Goal: Task Accomplishment & Management: Complete application form

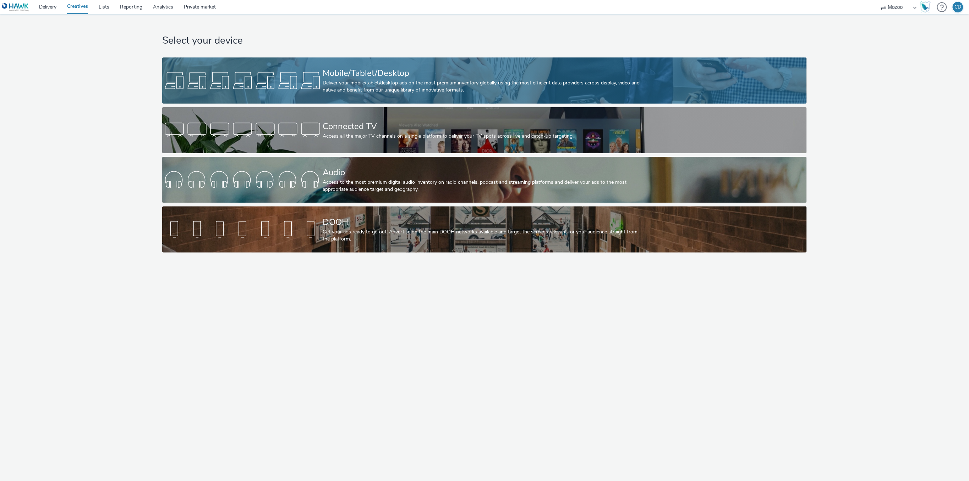
click at [351, 76] on div "Mobile/Tablet/Desktop" at bounding box center [483, 73] width 321 height 12
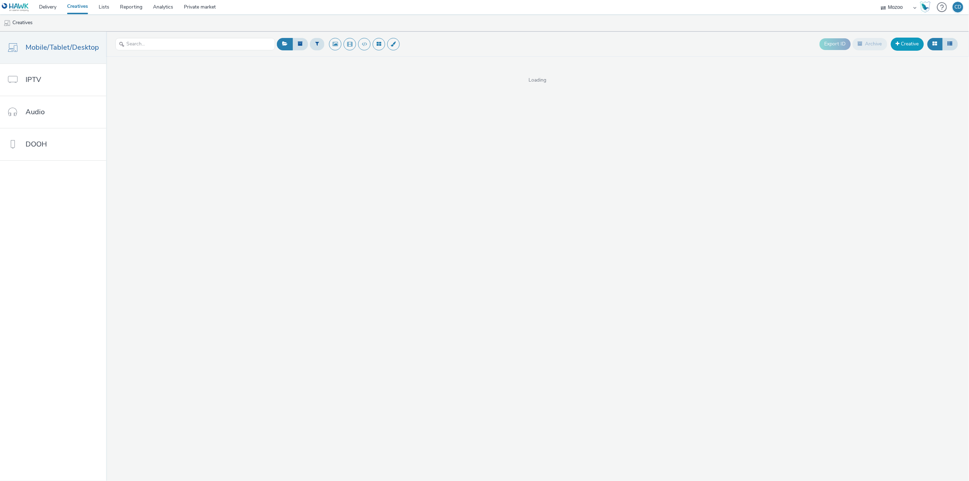
click at [908, 43] on link "Creative" at bounding box center [907, 44] width 33 height 13
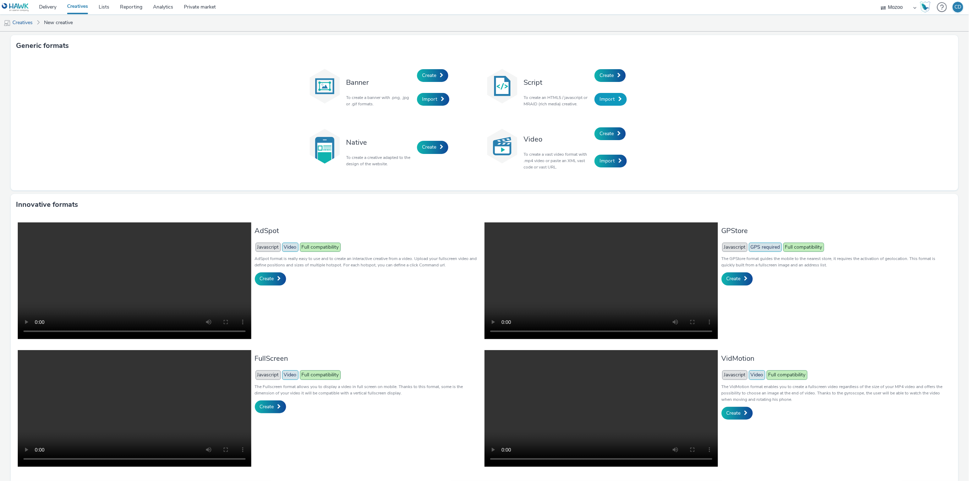
click at [610, 98] on span "Import" at bounding box center [607, 99] width 15 height 7
click at [602, 81] on link "Create" at bounding box center [610, 75] width 31 height 13
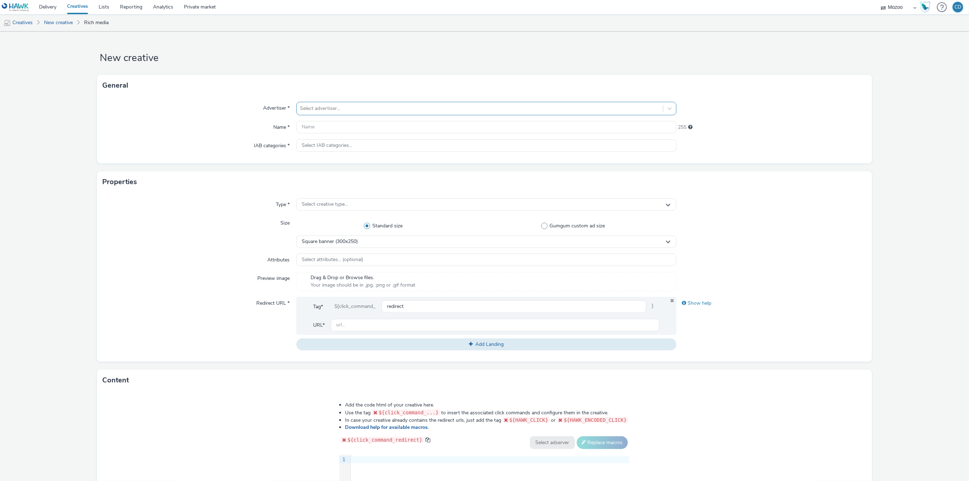
click at [377, 111] on div at bounding box center [479, 108] width 359 height 9
type input "pepe"
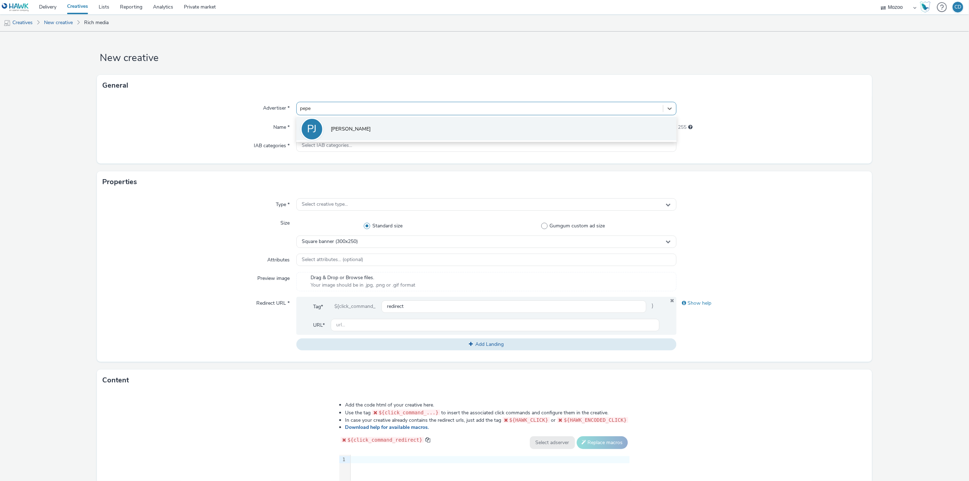
click at [355, 131] on li "[PERSON_NAME]" at bounding box center [486, 129] width 380 height 24
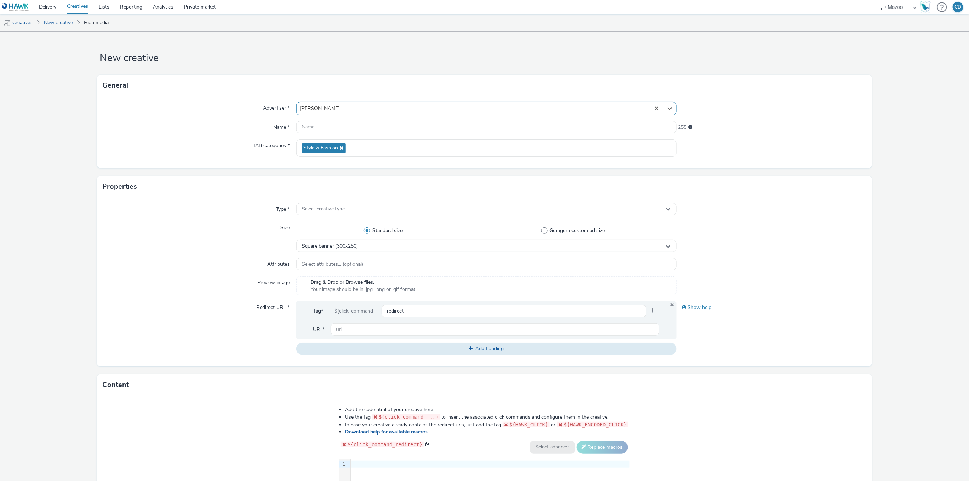
click at [349, 134] on div at bounding box center [486, 127] width 380 height 13
click at [351, 129] on input "text" at bounding box center [486, 127] width 380 height 12
type input "TEST - DCO MOZOO"
click at [360, 211] on div "Select creative type..." at bounding box center [486, 209] width 380 height 12
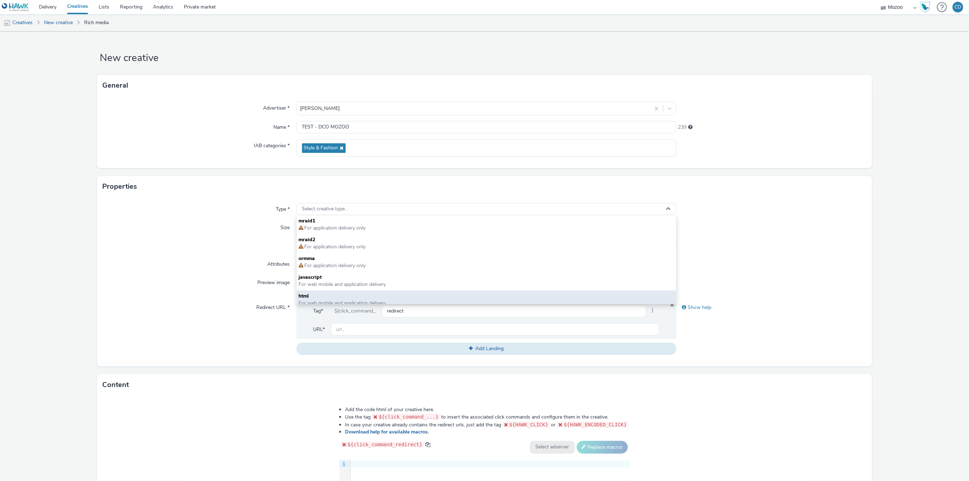
click at [340, 294] on span "html" at bounding box center [486, 296] width 375 height 7
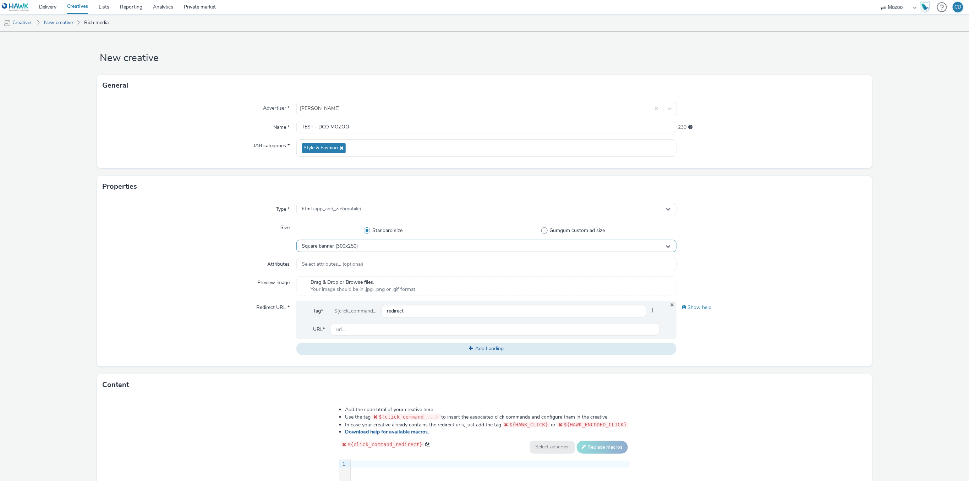
click at [375, 244] on div "Square banner (300x250)" at bounding box center [486, 246] width 380 height 12
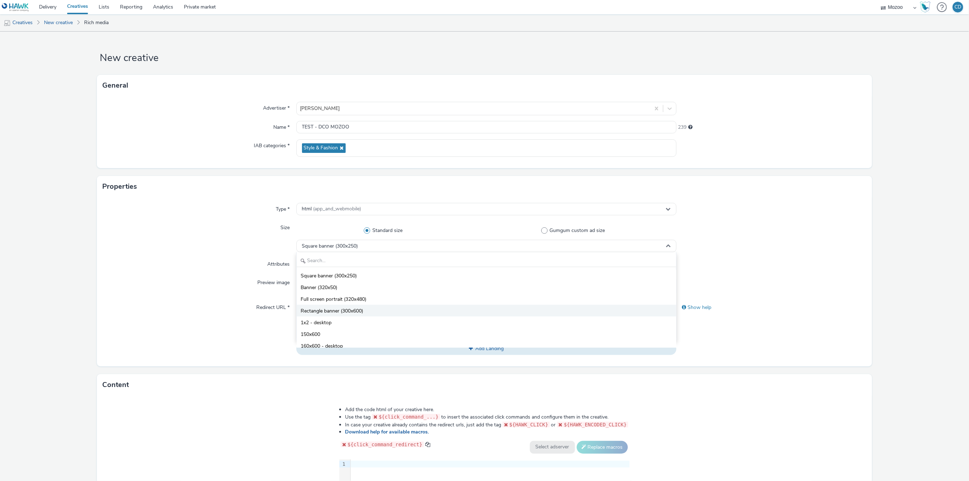
click at [370, 310] on li "Rectangle banner (300x600)" at bounding box center [487, 311] width 380 height 12
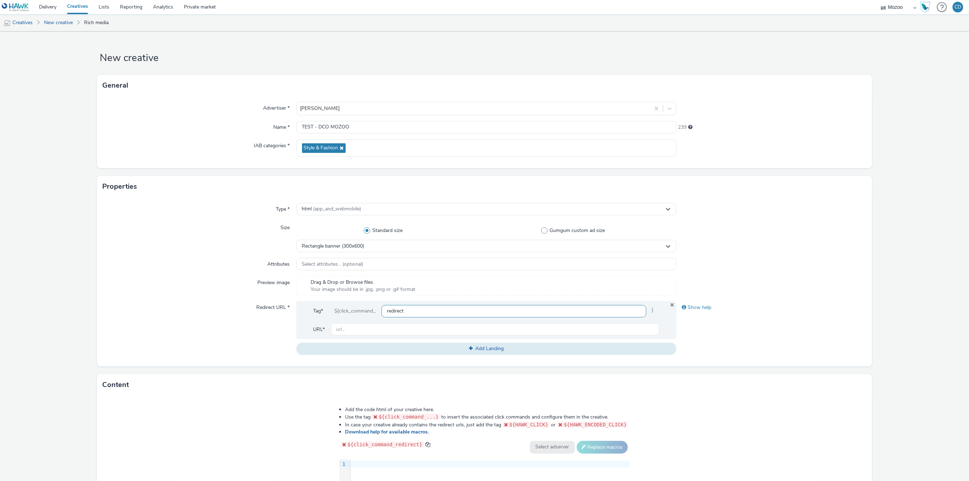
scroll to position [132, 0]
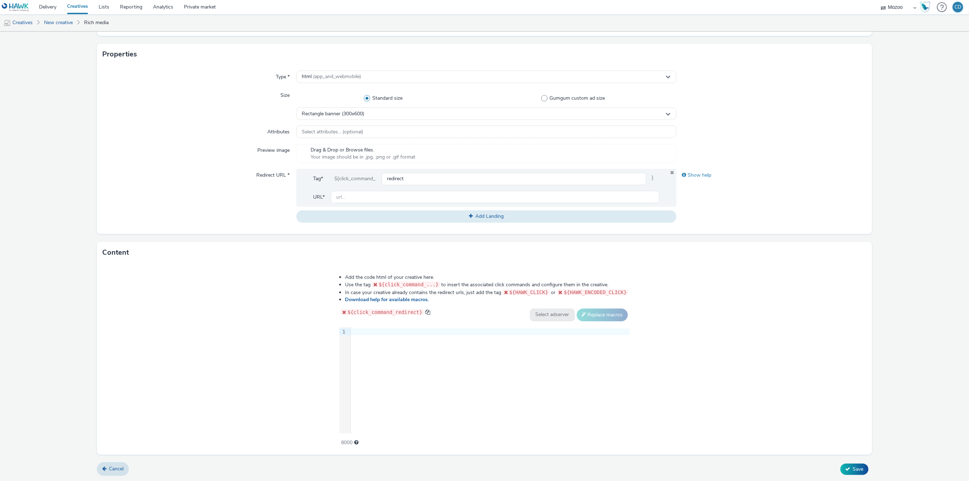
click at [414, 375] on div "9 1 ›" at bounding box center [484, 380] width 290 height 107
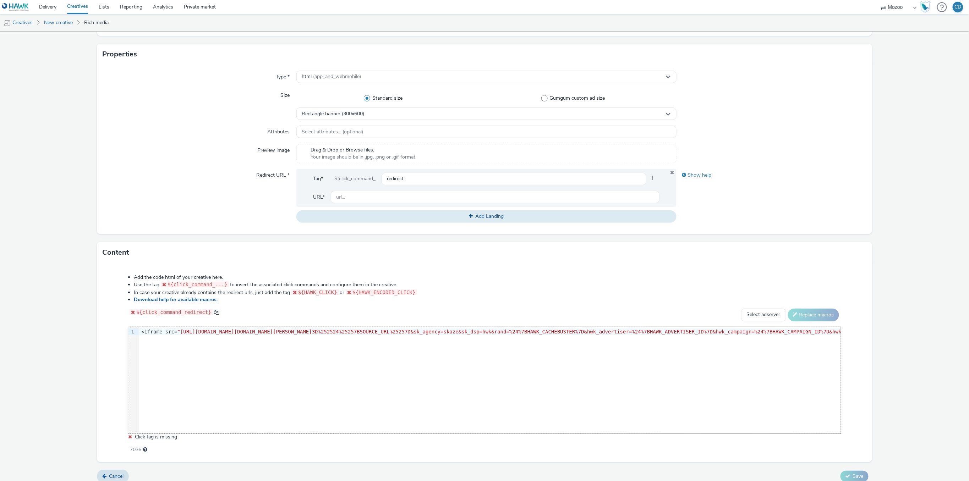
scroll to position [0, 1940]
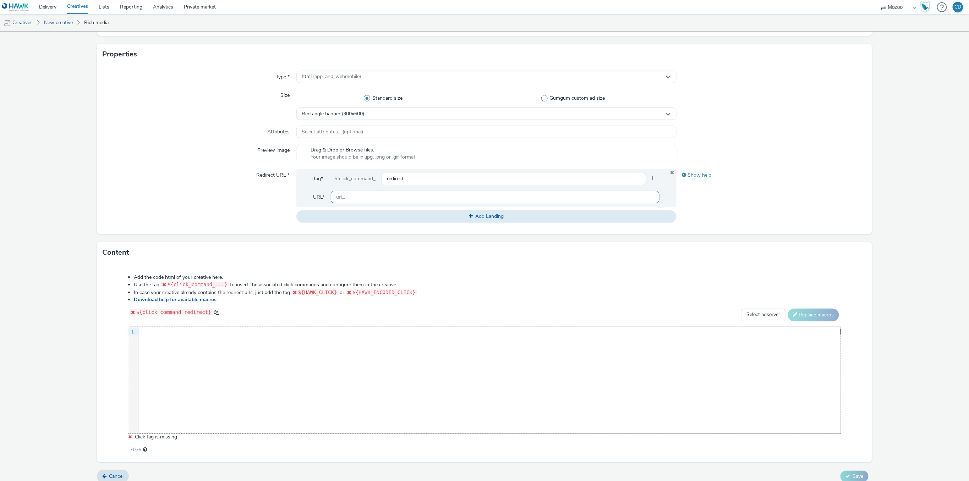
click at [402, 200] on input "text" at bounding box center [495, 197] width 329 height 12
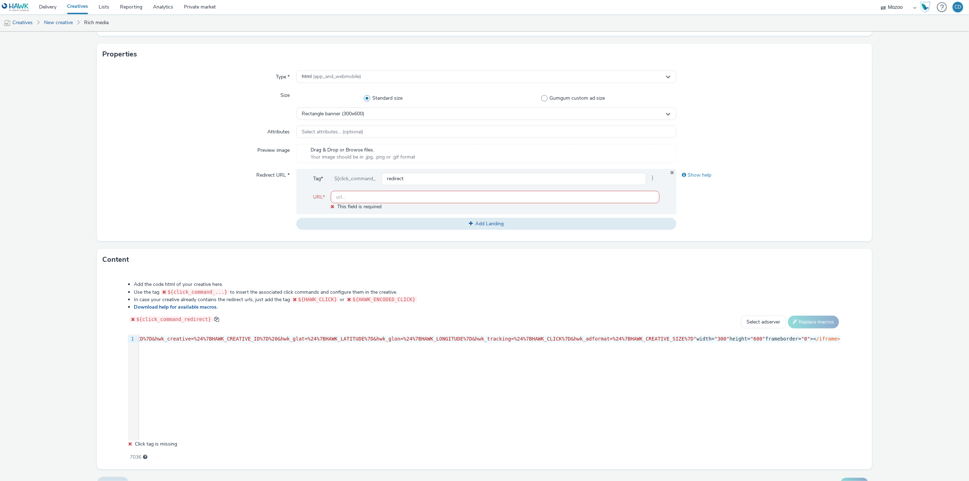
paste input "[URL][DOMAIN_NAME][PERSON_NAME]"
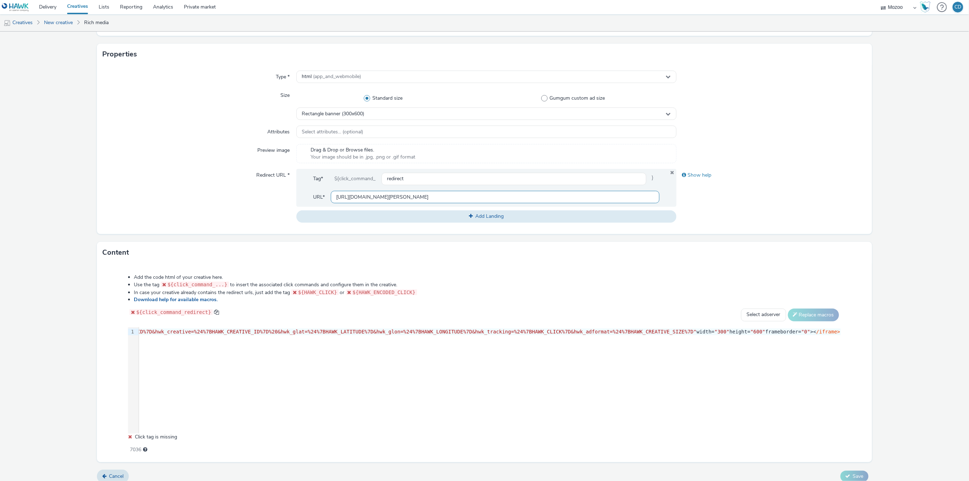
scroll to position [140, 0]
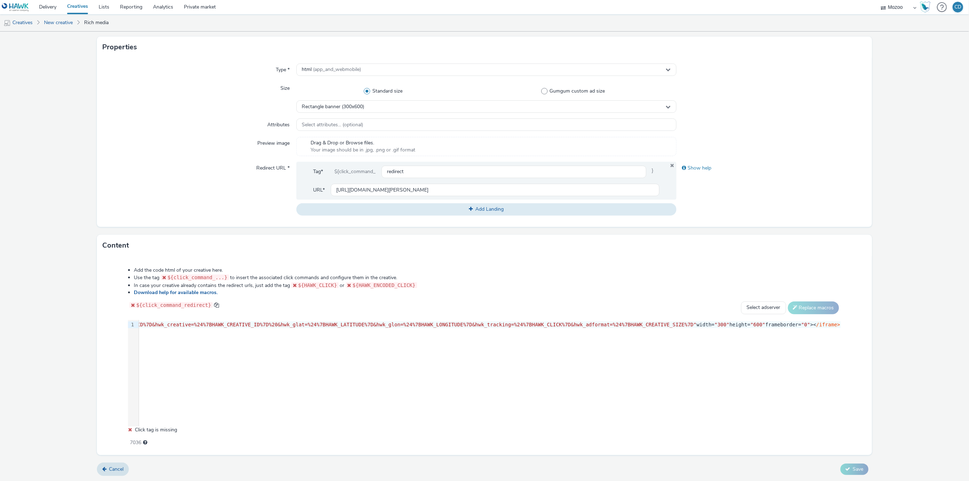
click at [734, 472] on div "Cancel Save" at bounding box center [485, 469] width 776 height 13
click at [902, 399] on form "New creative General Advertiser * [PERSON_NAME] Name * TEST - DCO MOZOO 239 IAB…" at bounding box center [484, 187] width 969 height 590
click at [540, 336] on div "9 1 › <iframe src= "[URL][DOMAIN_NAME][DOMAIN_NAME][PERSON_NAME] 3D%252524%2525…" at bounding box center [484, 373] width 713 height 107
click at [518, 191] on input "[URL][DOMAIN_NAME][PERSON_NAME]" at bounding box center [495, 190] width 329 height 12
click at [408, 192] on input "[URL][DOMAIN_NAME][PERSON_NAME]" at bounding box center [495, 190] width 329 height 12
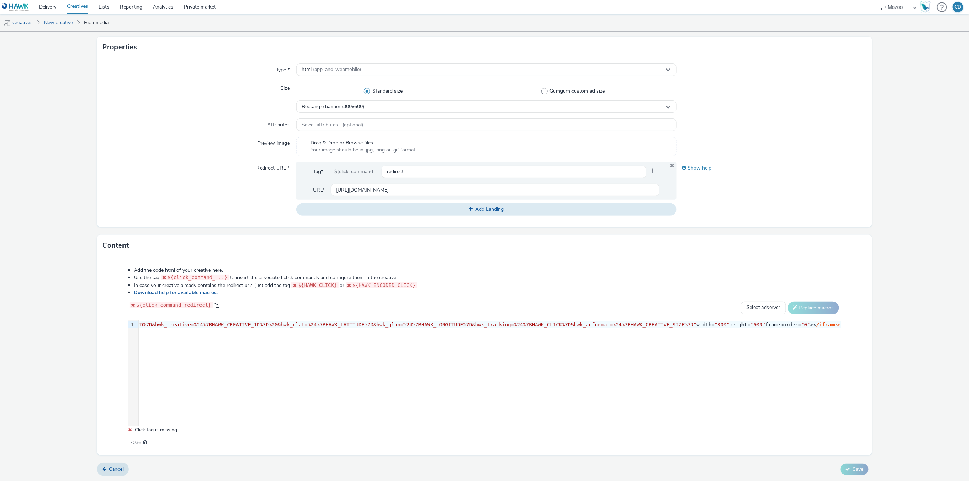
click at [903, 185] on form "New creative General Advertiser * [PERSON_NAME] Name * TEST - DCO MOZOO 239 IAB…" at bounding box center [484, 187] width 969 height 590
click at [472, 189] on input "[URL][DOMAIN_NAME]" at bounding box center [495, 190] width 329 height 12
click at [699, 196] on div "Show help" at bounding box center [772, 189] width 190 height 54
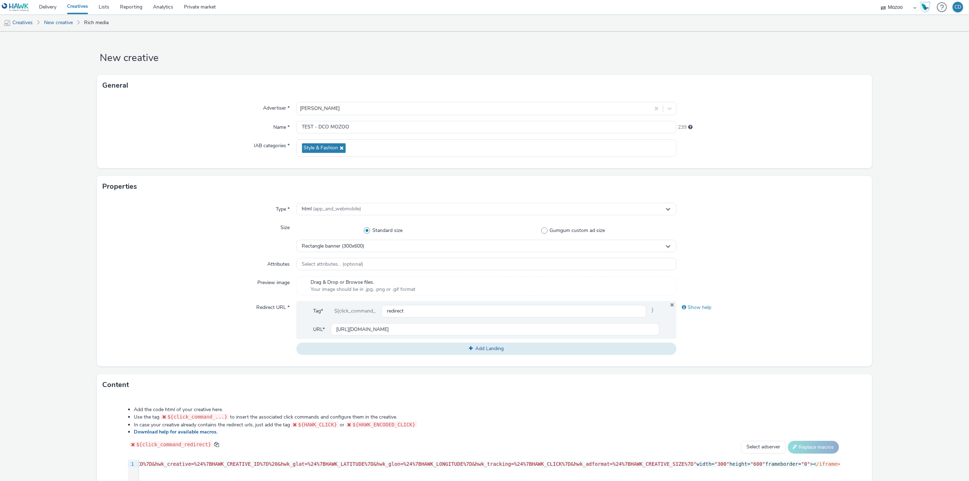
click at [787, 210] on div at bounding box center [772, 209] width 190 height 13
click at [178, 285] on div "Preview image" at bounding box center [200, 286] width 194 height 19
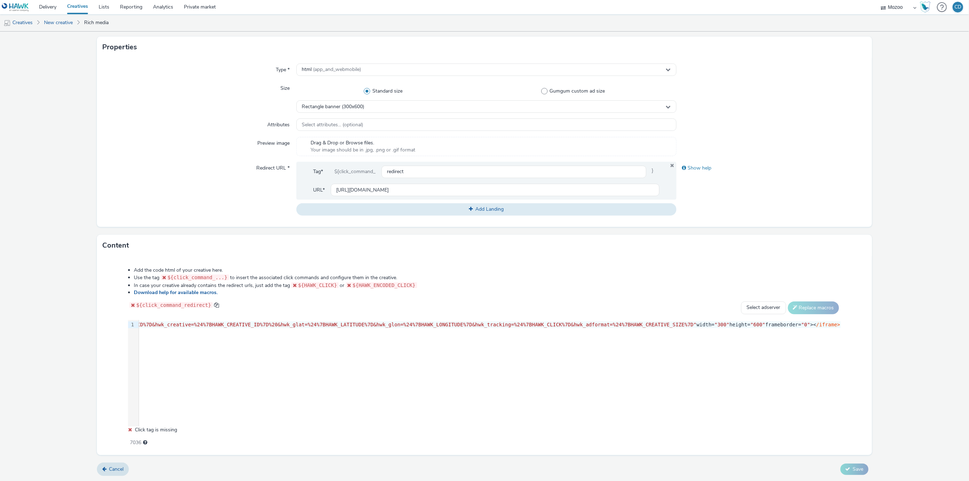
click at [843, 440] on div "Add the code html of your creative here. Use the tag ${click_command_...} to in…" at bounding box center [485, 353] width 764 height 182
click at [722, 383] on div "9 1 › <iframe src= "[URL][DOMAIN_NAME][DOMAIN_NAME][PERSON_NAME] 3D%252524%2525…" at bounding box center [484, 373] width 713 height 107
click at [136, 306] on span "${click_command_redirect}" at bounding box center [173, 306] width 75 height 6
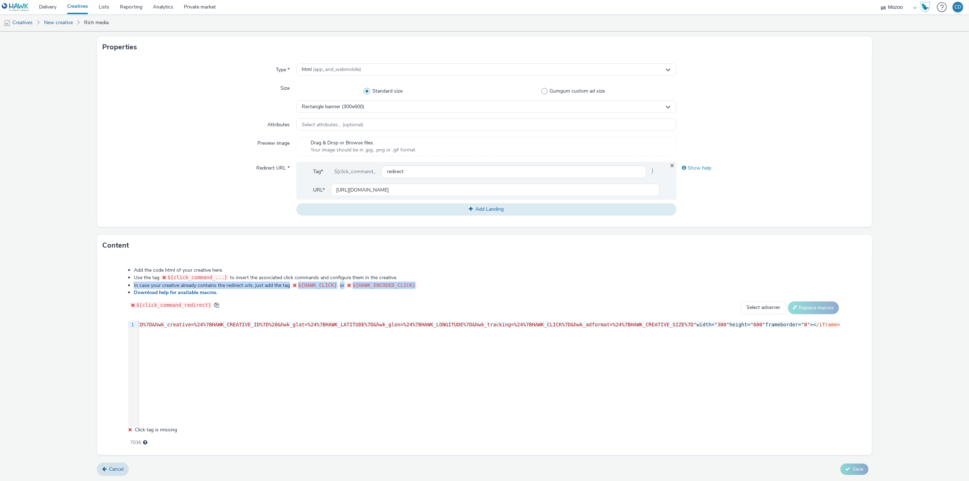
drag, startPoint x: 139, startPoint y: 285, endPoint x: 427, endPoint y: 284, distance: 287.6
click at [427, 284] on ul "Add the code html of your creative here. Use the tag ${click_command_...} to in…" at bounding box center [484, 282] width 713 height 30
click at [452, 286] on li "In case your creative already contains the redirect urls, just add the tag ${HA…" at bounding box center [487, 285] width 707 height 7
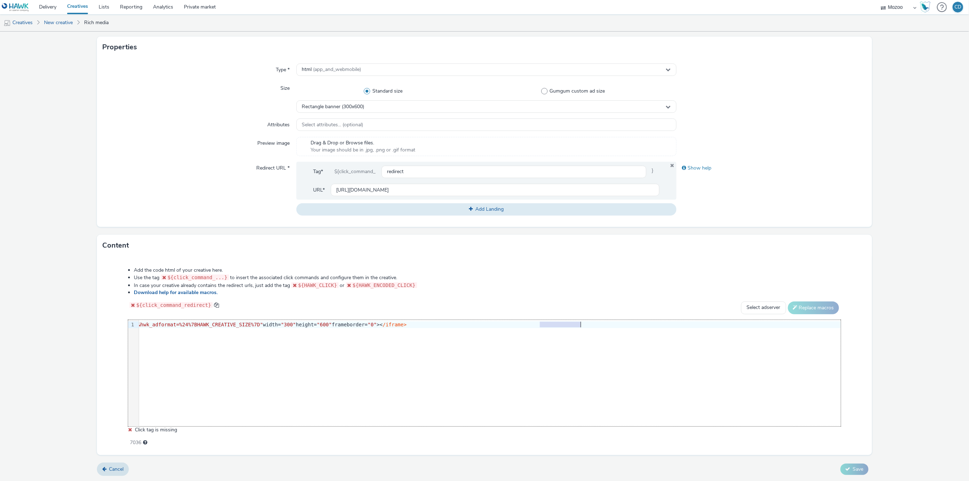
drag, startPoint x: 533, startPoint y: 327, endPoint x: 576, endPoint y: 327, distance: 42.6
click at [547, 339] on div "9 1 › <iframe src= "[URL][DOMAIN_NAME][DOMAIN_NAME][PERSON_NAME] 4204%252F&sk_p…" at bounding box center [484, 373] width 713 height 107
drag, startPoint x: 298, startPoint y: 286, endPoint x: 303, endPoint y: 286, distance: 5.3
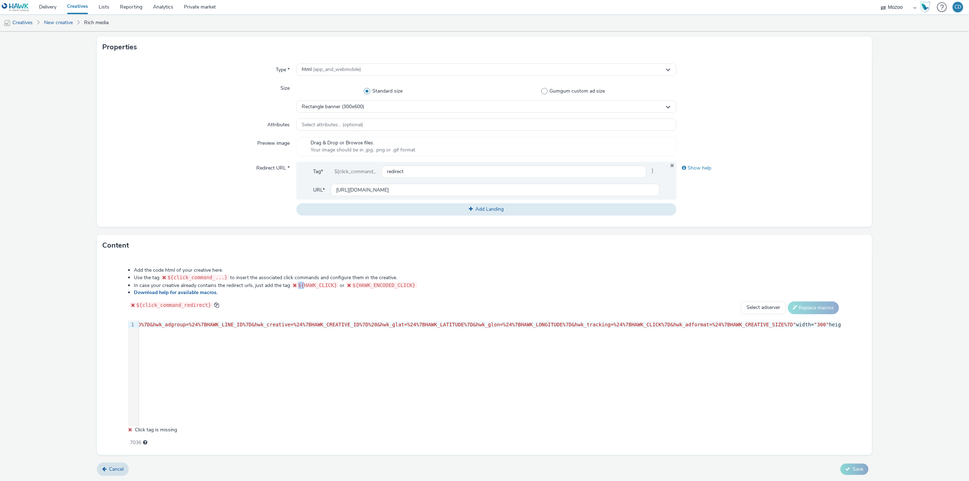
click at [303, 286] on span "${HAWK_CLICK}" at bounding box center [317, 286] width 39 height 6
click at [260, 344] on div "9 1 › <iframe src= "[URL][DOMAIN_NAME] 25/300x600/6/template/index.html?&?sk_br…" at bounding box center [484, 373] width 713 height 107
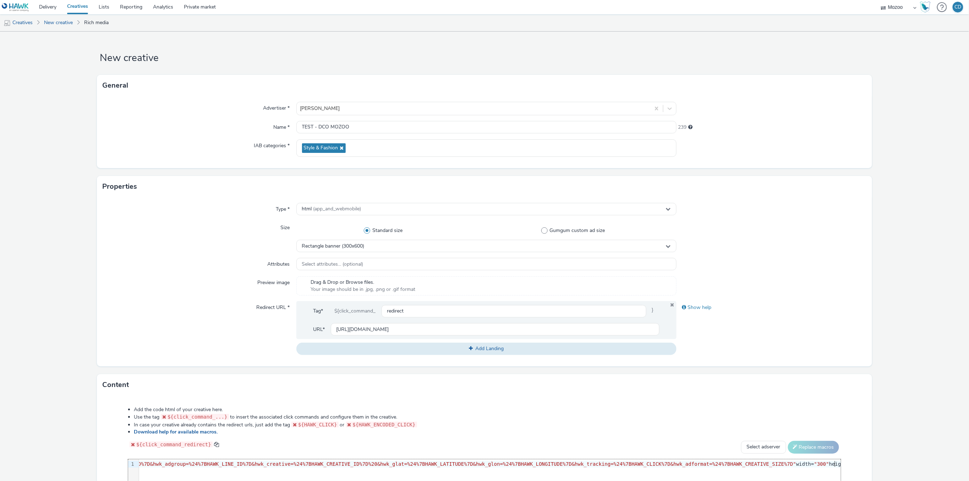
scroll to position [140, 0]
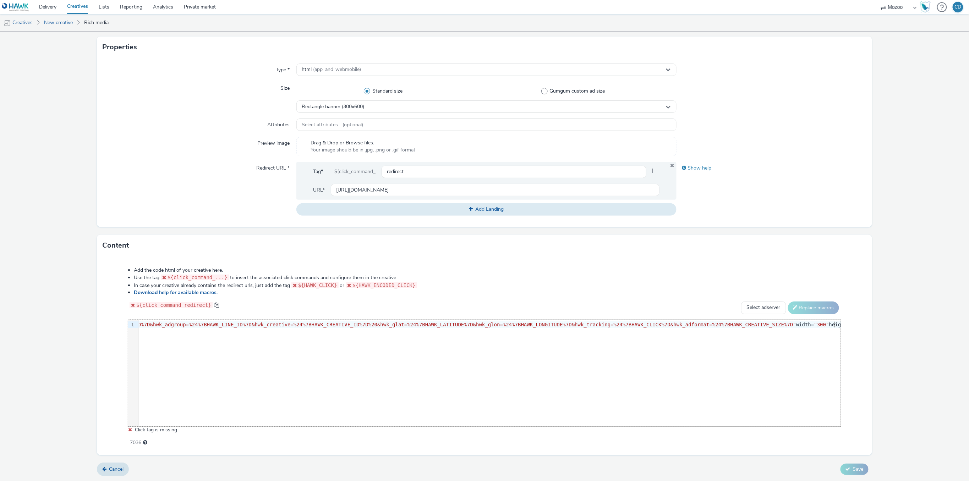
click at [336, 335] on div "9 1 › <iframe src= "[URL][DOMAIN_NAME] 25/300x600/6/template/index.html?&?sk_br…" at bounding box center [484, 373] width 713 height 107
click at [214, 333] on div "9 1 › <iframe src= "[URL][DOMAIN_NAME] 25/300x600/6/template/index.html?&?sk_br…" at bounding box center [484, 373] width 713 height 107
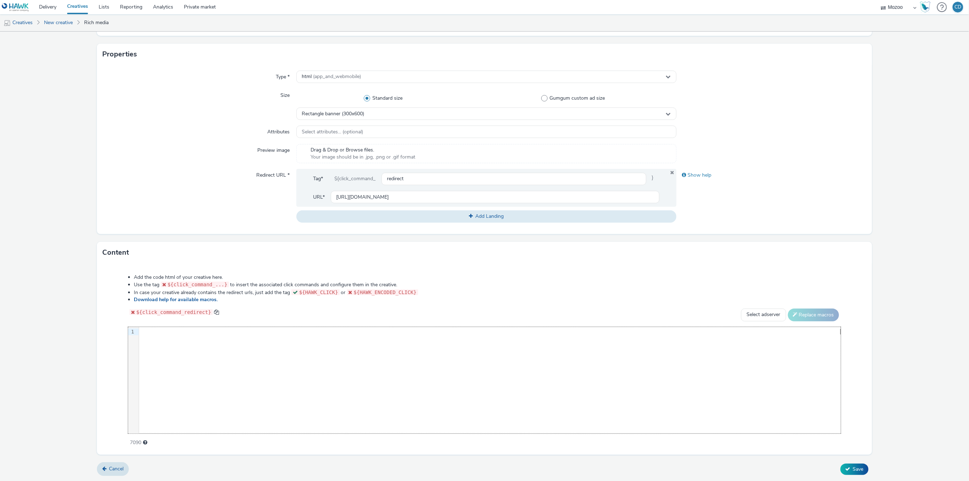
click at [50, 297] on form "New creative General Advertiser * [PERSON_NAME] Name * TEST - DCO MOZOO 239 IAB…" at bounding box center [484, 190] width 969 height 583
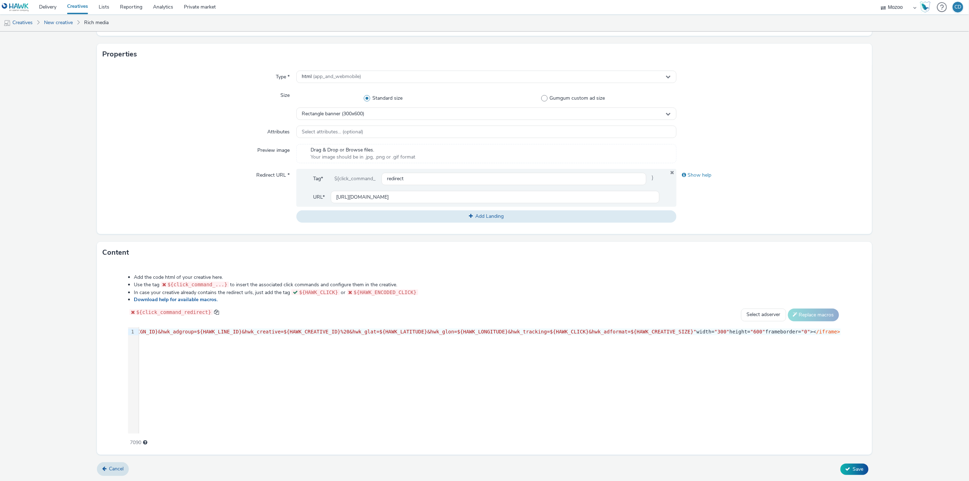
click at [497, 282] on li "Use the tag ${click_command_...} to insert the associated click commands and co…" at bounding box center [487, 284] width 707 height 7
click at [442, 198] on input "[URL][DOMAIN_NAME]" at bounding box center [495, 197] width 329 height 12
click at [889, 229] on form "New creative General Advertiser * [PERSON_NAME] Name * TEST - DCO MOZOO 239 IAB…" at bounding box center [484, 190] width 969 height 583
click at [890, 224] on form "New creative General Advertiser * [PERSON_NAME] Name * TEST - DCO MOZOO 239 IAB…" at bounding box center [484, 190] width 969 height 583
click at [530, 202] on input "[URL][DOMAIN_NAME]" at bounding box center [495, 197] width 329 height 12
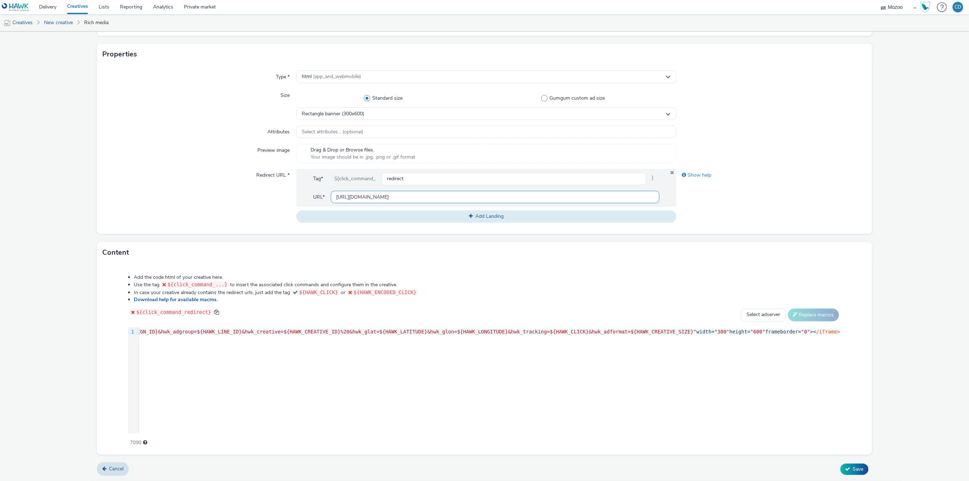
paste input "/en/pepe-jeans-[PERSON_NAME]-368c75504204"
type input "[URL][DOMAIN_NAME][PERSON_NAME]"
click at [912, 225] on form "New creative General Advertiser * [PERSON_NAME] Name * TEST - DCO MOZOO 239 IAB…" at bounding box center [484, 190] width 969 height 583
click at [862, 466] on div "Cancel Save" at bounding box center [485, 469] width 776 height 13
click at [855, 468] on span "Save" at bounding box center [858, 469] width 11 height 7
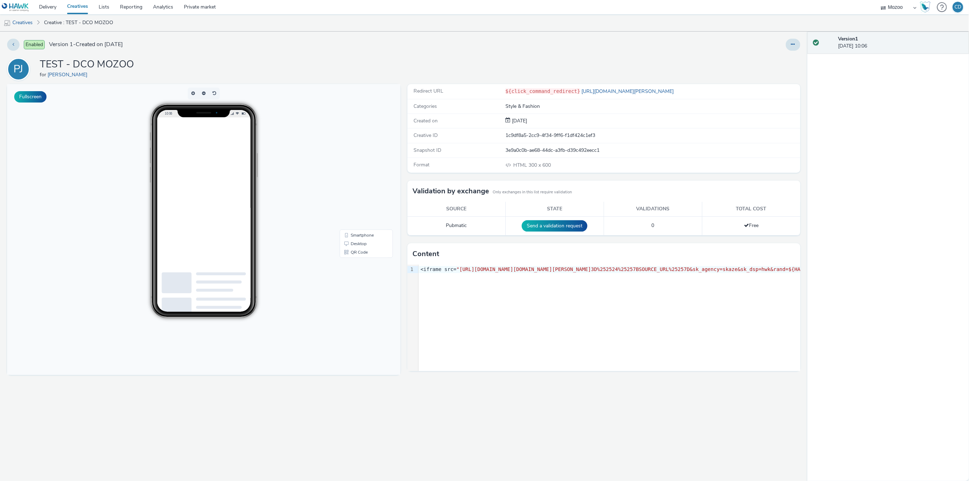
click at [684, 60] on div "PJ TEST - DCO MOZOO for [PERSON_NAME]" at bounding box center [404, 69] width 794 height 23
click at [404, 169] on div "Redirect URL ${click_command_redirect} [URL][DOMAIN_NAME][PERSON_NAME] Categori…" at bounding box center [602, 282] width 397 height 397
click at [511, 326] on div "9 1 › <iframe src= "[URL][DOMAIN_NAME][DOMAIN_NAME][PERSON_NAME] 3D%252524%2525…" at bounding box center [604, 318] width 393 height 107
click at [614, 241] on div "Redirect URL ${click_command_redirect} [URL][DOMAIN_NAME][PERSON_NAME] Categori…" at bounding box center [602, 282] width 397 height 397
click at [695, 64] on div "PJ TEST - DCO MOZOO for [PERSON_NAME]" at bounding box center [404, 69] width 794 height 23
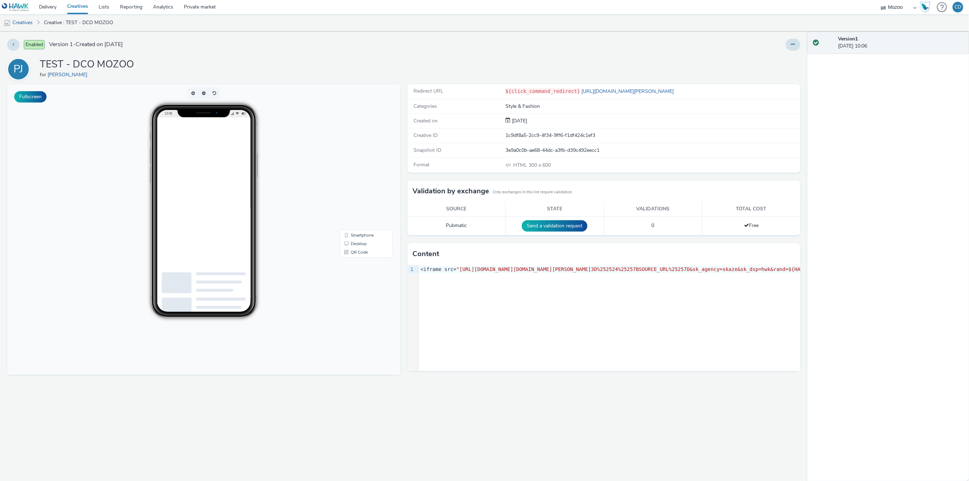
click at [394, 55] on div "Enabled Version 1 - Created on [DATE] PJ TEST - DCO MOZOO for Pepe Jeans Fullsc…" at bounding box center [404, 257] width 808 height 450
click at [308, 411] on div "Fullscreen" at bounding box center [205, 282] width 397 height 397
click at [679, 33] on div "Enabled Version 1 - Created on [DATE] PJ TEST - DCO MOZOO for Pepe Jeans Fullsc…" at bounding box center [404, 257] width 808 height 450
click at [792, 44] on icon at bounding box center [793, 44] width 4 height 5
click at [766, 55] on link "Edit" at bounding box center [773, 59] width 53 height 14
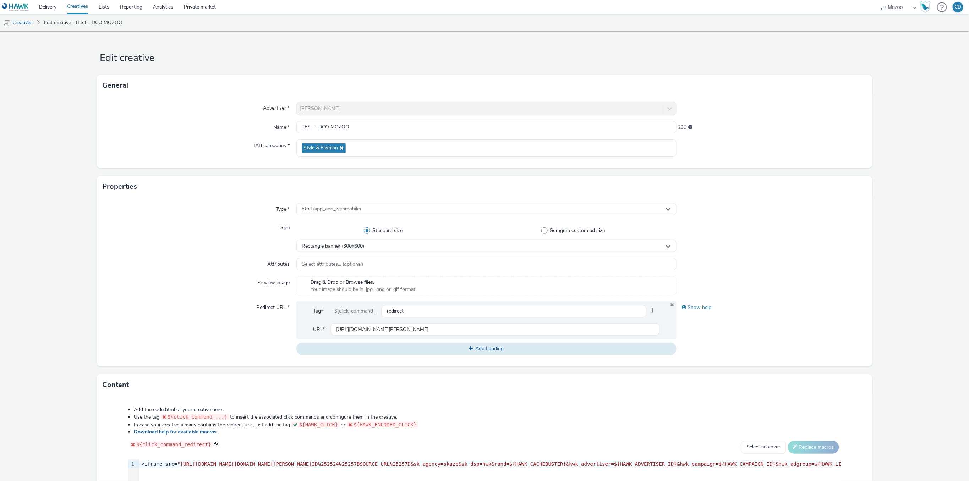
scroll to position [132, 0]
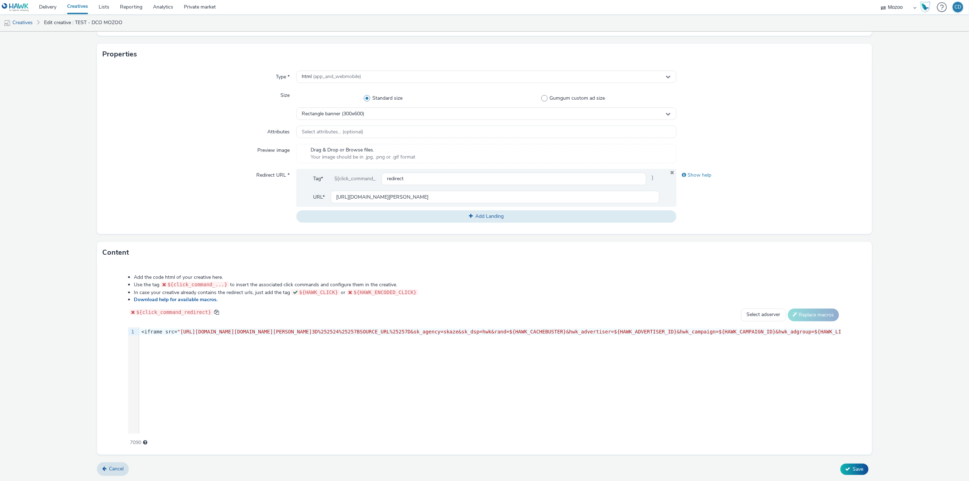
click at [312, 333] on span ""[URL][DOMAIN_NAME][DOMAIN_NAME][PERSON_NAME]" at bounding box center [245, 332] width 135 height 6
click at [853, 469] on span "Save" at bounding box center [858, 469] width 11 height 7
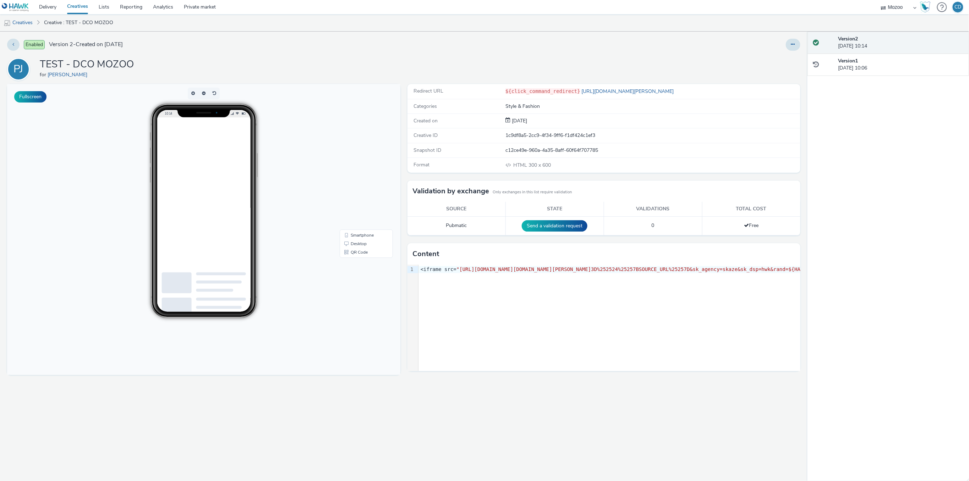
click at [646, 72] on div "PJ TEST - DCO MOZOO for [PERSON_NAME]" at bounding box center [404, 69] width 794 height 23
